Goal: Navigation & Orientation: Find specific page/section

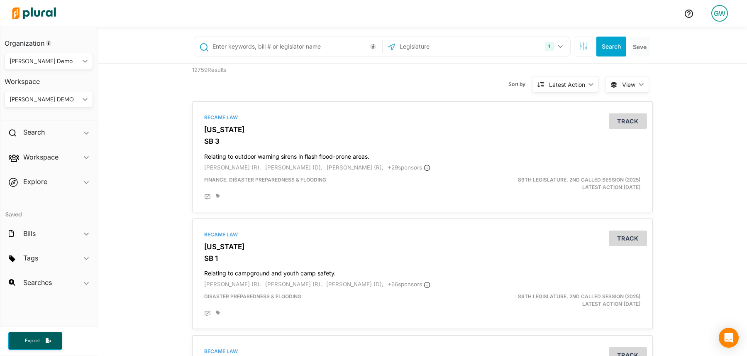
click at [41, 95] on div "[PERSON_NAME] DEMO" at bounding box center [44, 99] width 69 height 9
click at [44, 116] on div "DEMOCRACY REFORM" at bounding box center [44, 118] width 67 height 7
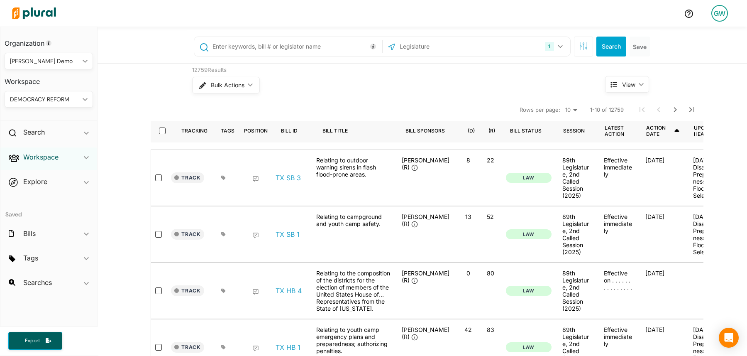
click at [37, 154] on h2 "Workspace" at bounding box center [40, 156] width 35 height 9
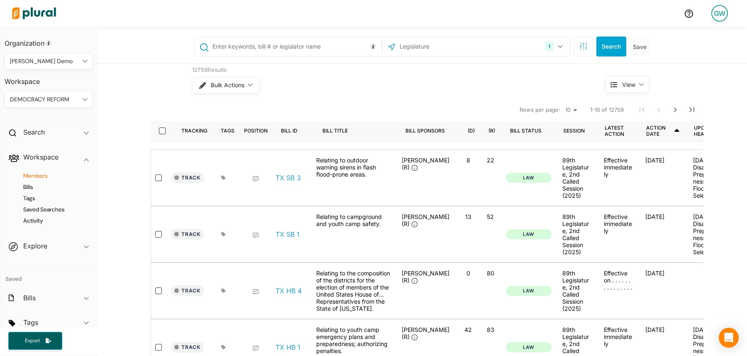
click at [39, 178] on h4 "Members" at bounding box center [51, 176] width 76 height 8
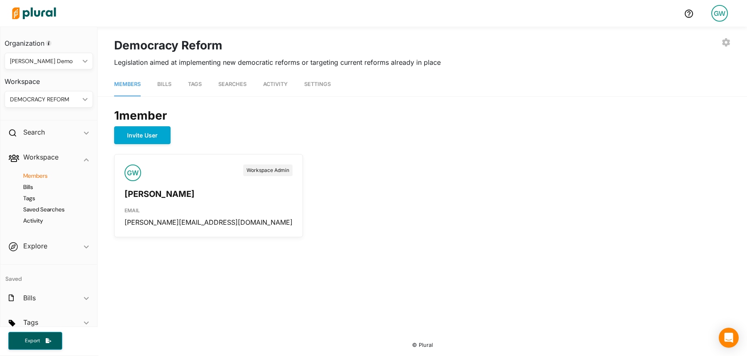
click at [160, 88] on link "Bills" at bounding box center [164, 85] width 14 height 24
